Goal: Information Seeking & Learning: Learn about a topic

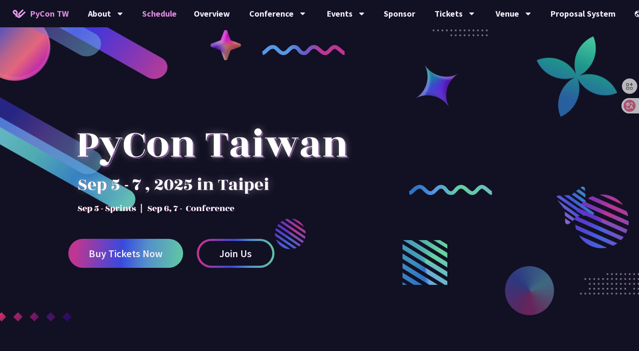
click at [160, 17] on link "Schedule" at bounding box center [160, 13] width 52 height 27
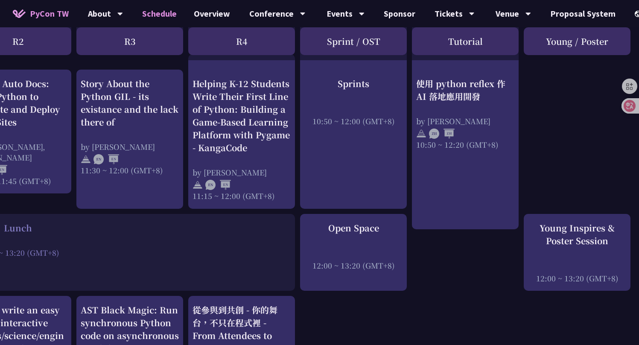
scroll to position [501, 268]
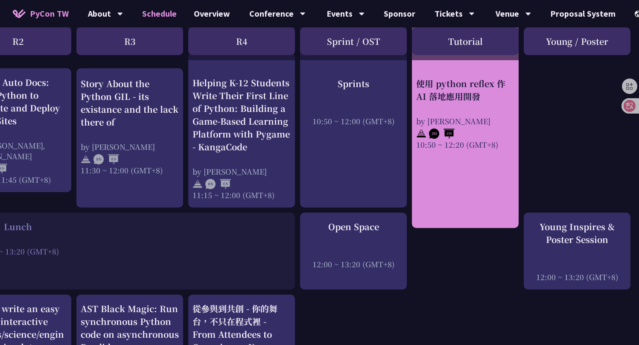
click at [477, 89] on div "使用 python reflex 作 AI 落地應用開發" at bounding box center [465, 90] width 98 height 26
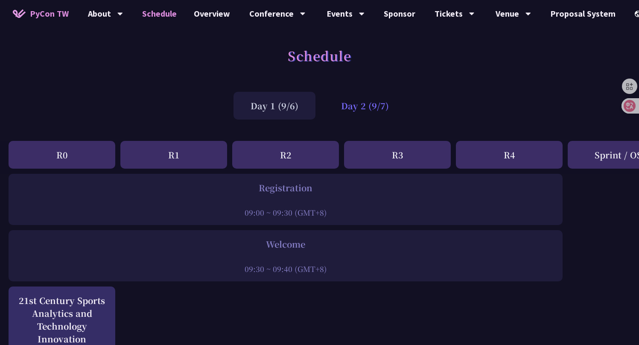
click at [384, 117] on div "Day 2 (9/7)" at bounding box center [365, 106] width 82 height 28
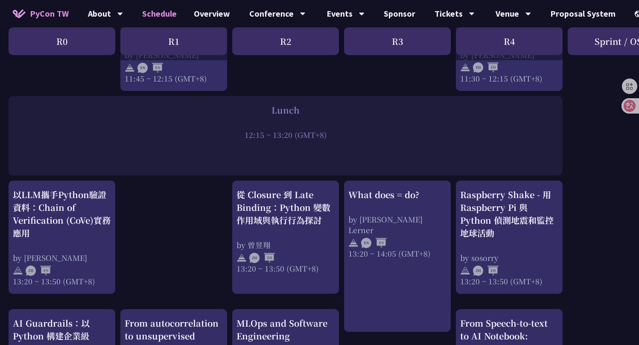
scroll to position [733, 0]
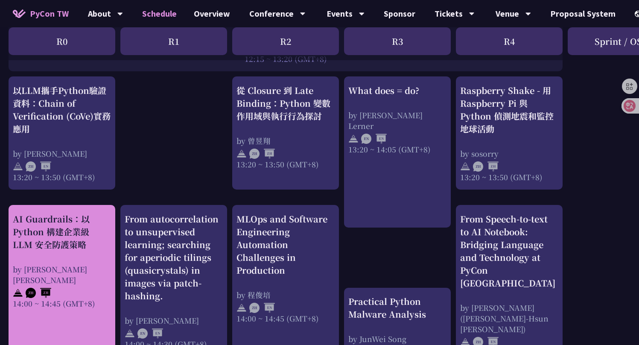
click at [79, 231] on div "AI Guardrails：以 Python 構建企業級 LLM 安全防護策略" at bounding box center [62, 232] width 98 height 38
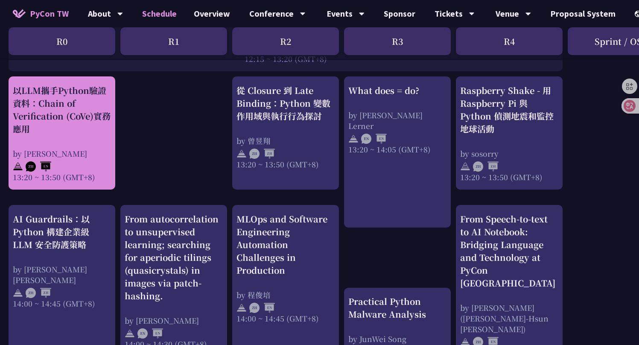
click at [82, 117] on div "以LLM攜手Python驗證資料：Chain of Verification (CoVe)實務應用" at bounding box center [62, 109] width 98 height 51
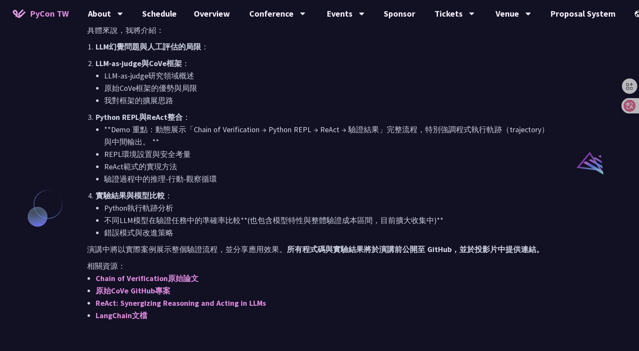
scroll to position [601, 0]
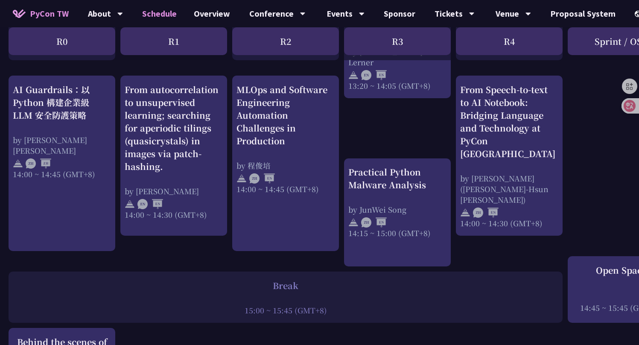
scroll to position [859, 0]
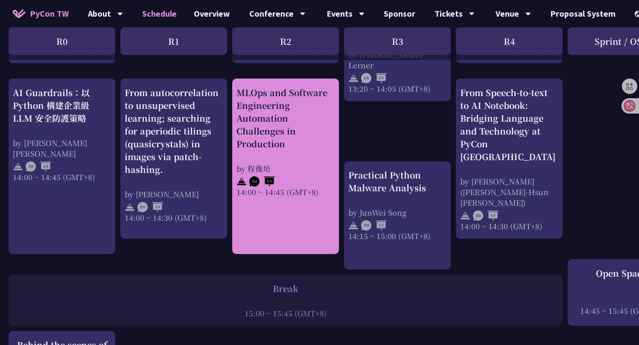
click at [284, 114] on div "MLOps and Software Engineering Automation Challenges in Production" at bounding box center [285, 118] width 98 height 64
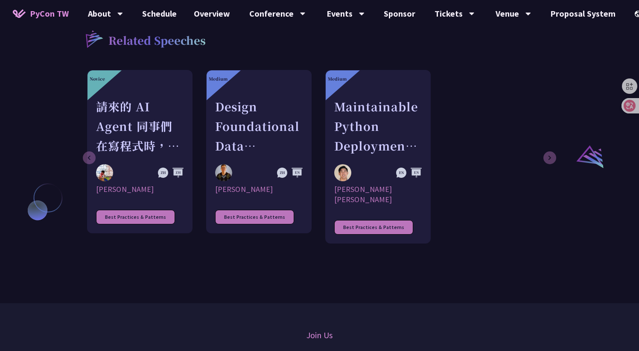
scroll to position [609, 0]
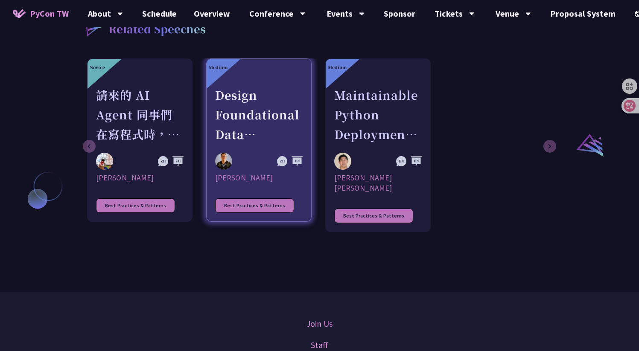
click at [304, 118] on link "Medium Design Foundational Data Engineering Observability [PERSON_NAME] Best Pr…" at bounding box center [258, 139] width 105 height 163
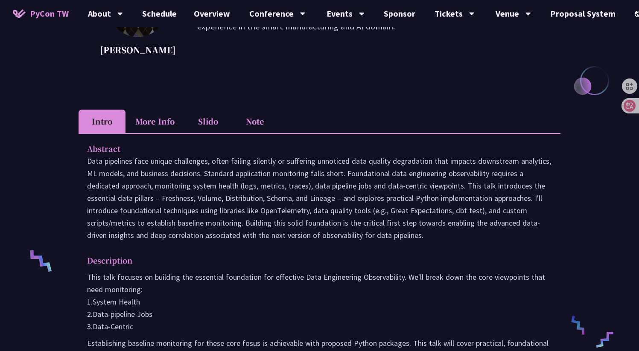
scroll to position [178, 0]
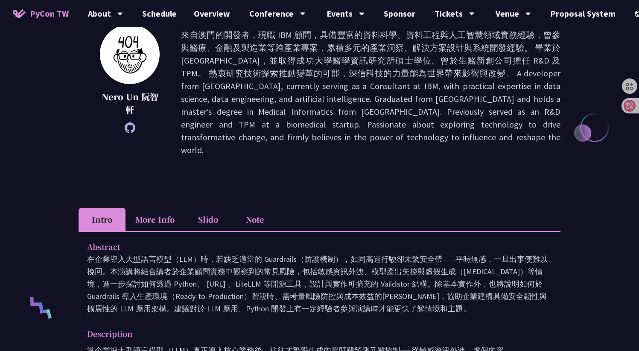
scroll to position [117, 0]
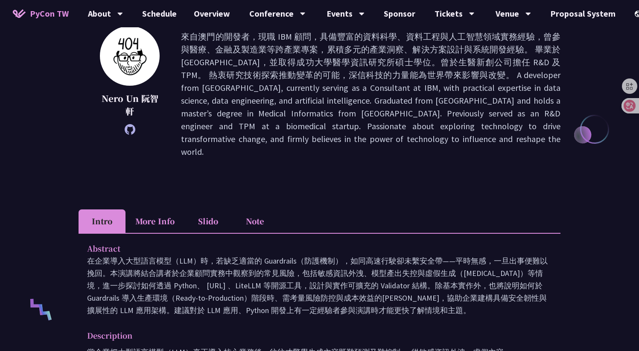
click at [133, 130] on icon at bounding box center [130, 129] width 11 height 11
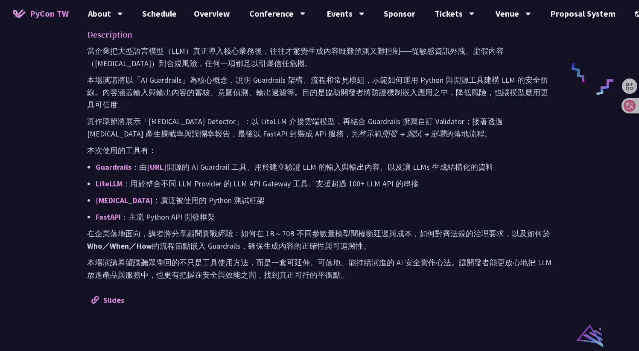
scroll to position [453, 0]
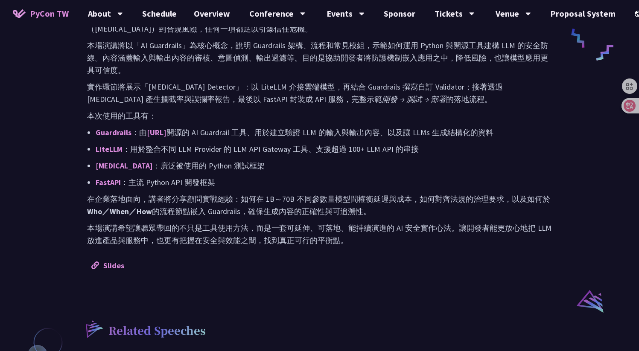
click at [415, 176] on p "FastAPI ：主流 Python API 開發框架" at bounding box center [324, 182] width 456 height 12
click at [113, 128] on link "Guardrails" at bounding box center [114, 133] width 36 height 10
